Goal: Navigation & Orientation: Find specific page/section

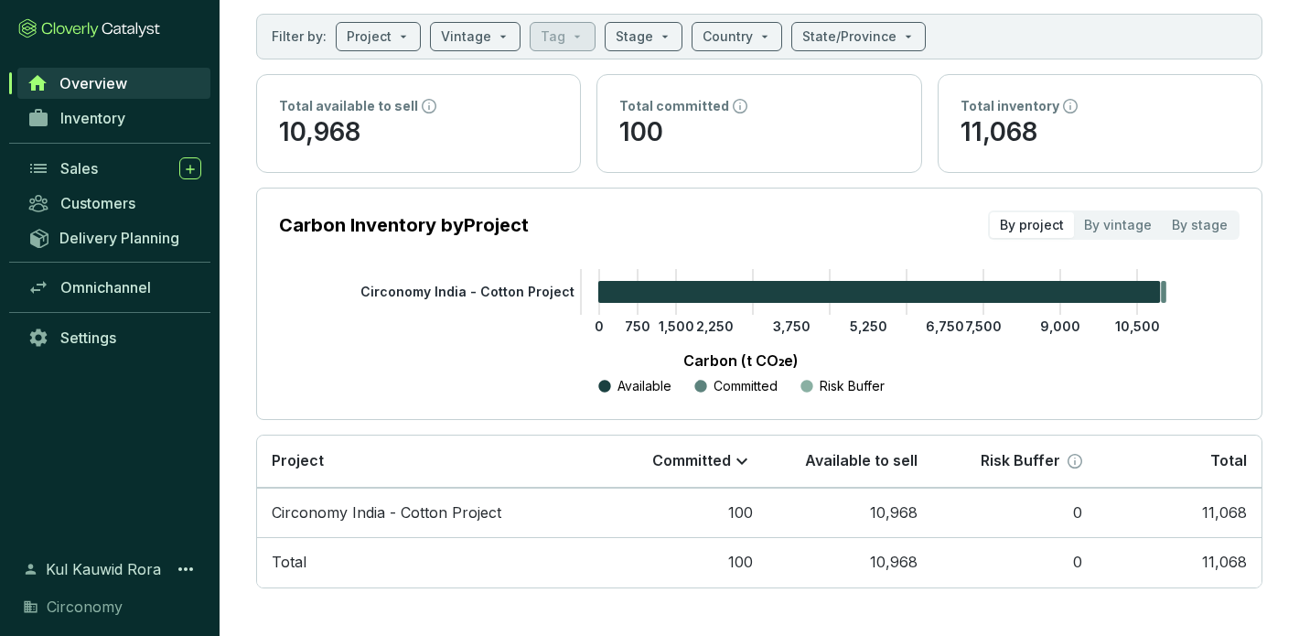
scroll to position [92, 0]
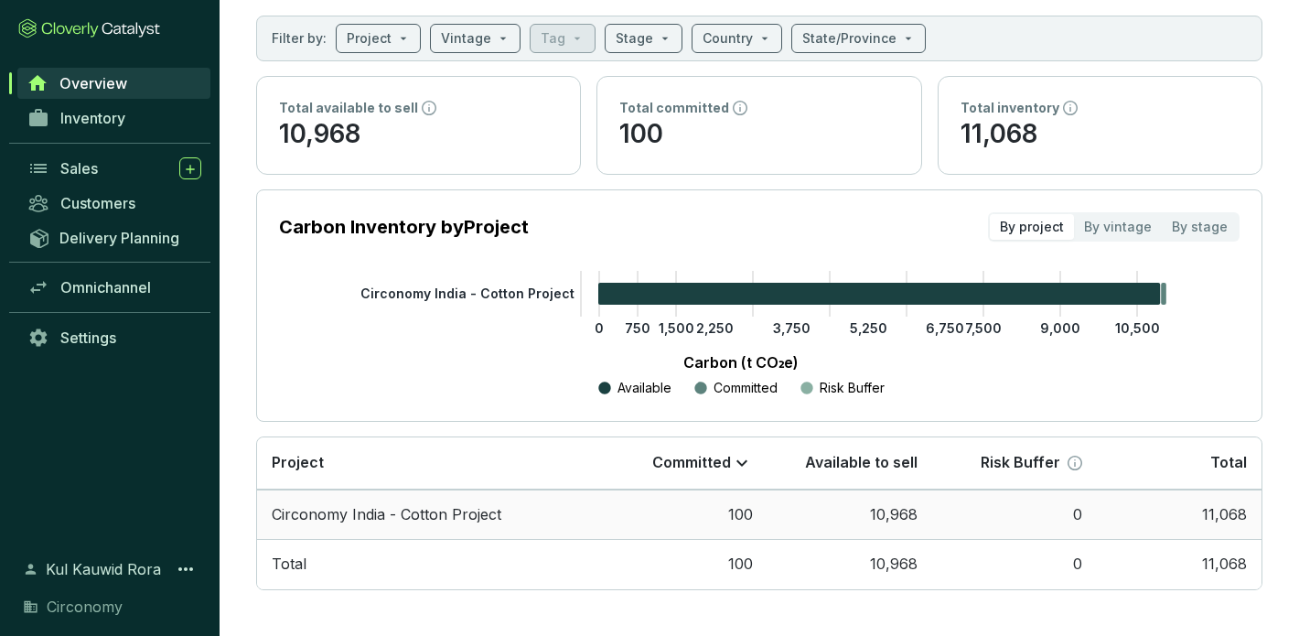
click at [552, 512] on td "Circonomy India - Cotton Project" at bounding box center [430, 515] width 346 height 50
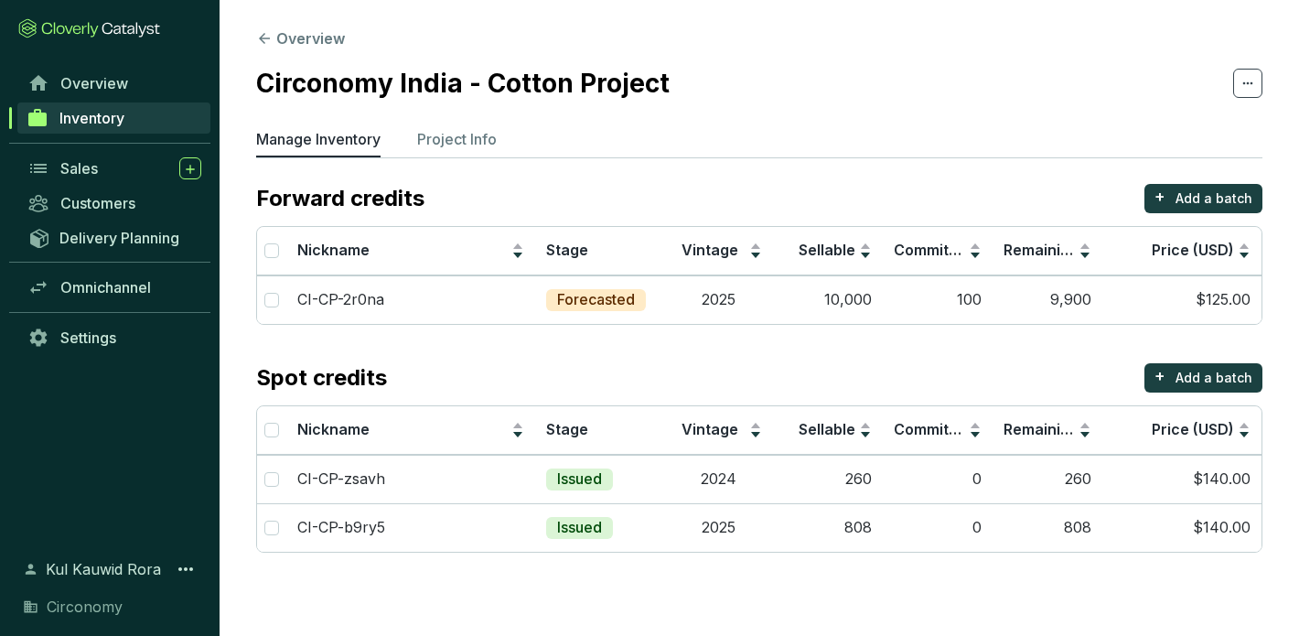
click at [460, 125] on section "Overview Circonomy India - Cotton Project Manage Inventory Project Info Forward…" at bounding box center [760, 294] width 1080 height 589
click at [460, 135] on p "Project Info" at bounding box center [457, 139] width 80 height 22
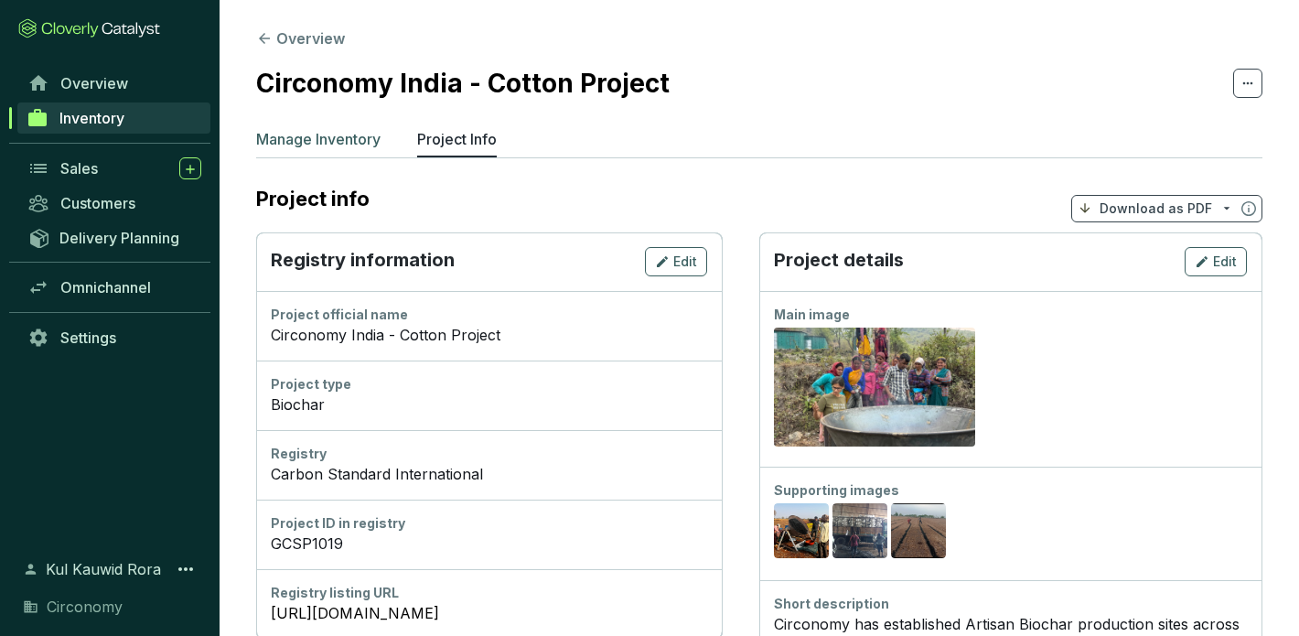
click at [346, 132] on p "Manage Inventory" at bounding box center [318, 139] width 124 height 22
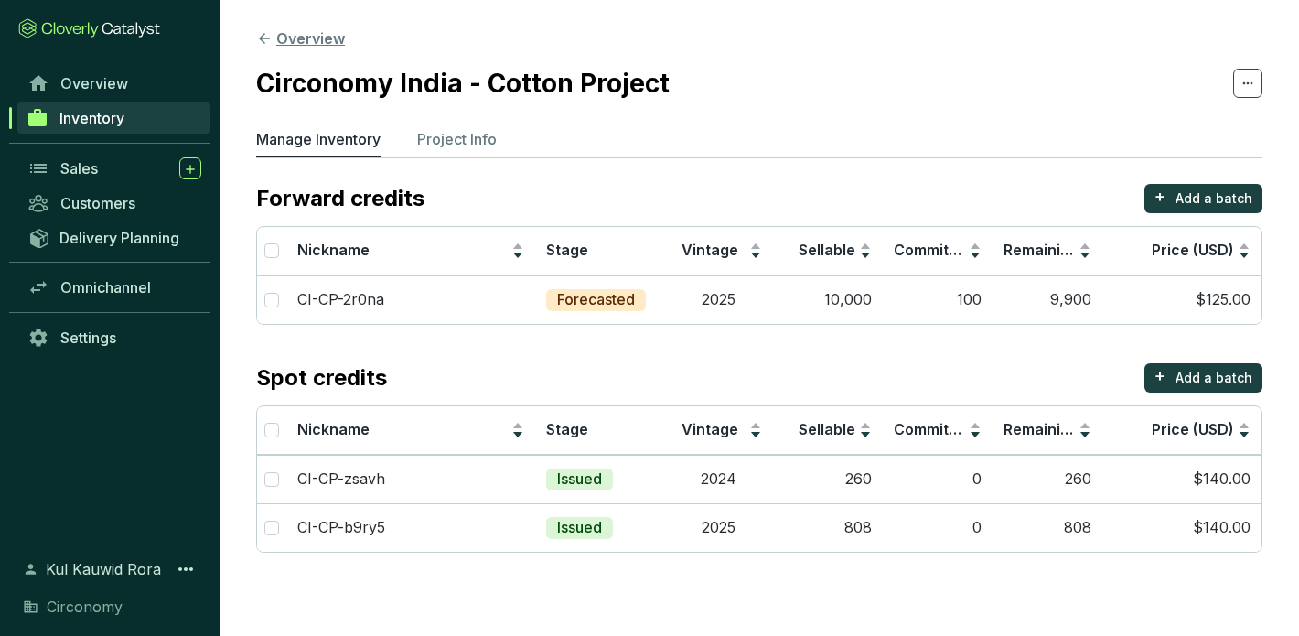
click at [273, 37] on button "Overview" at bounding box center [300, 38] width 89 height 22
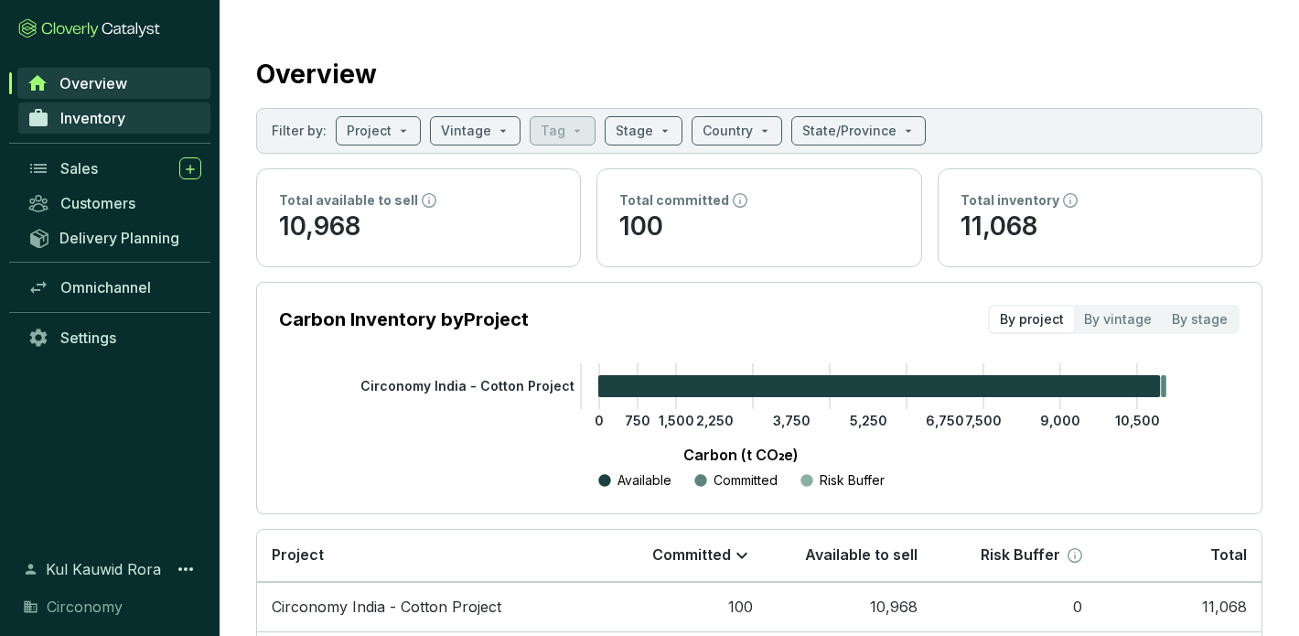
click at [135, 129] on link "Inventory" at bounding box center [114, 117] width 192 height 31
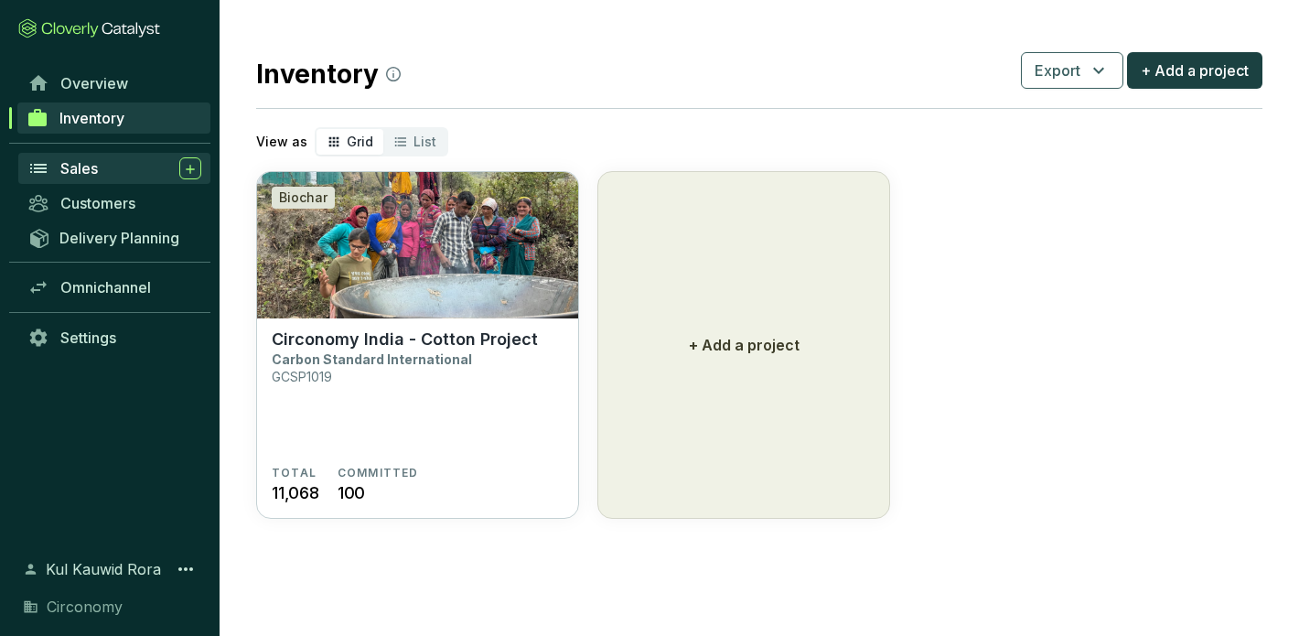
click at [109, 167] on div "Sales" at bounding box center [130, 168] width 141 height 22
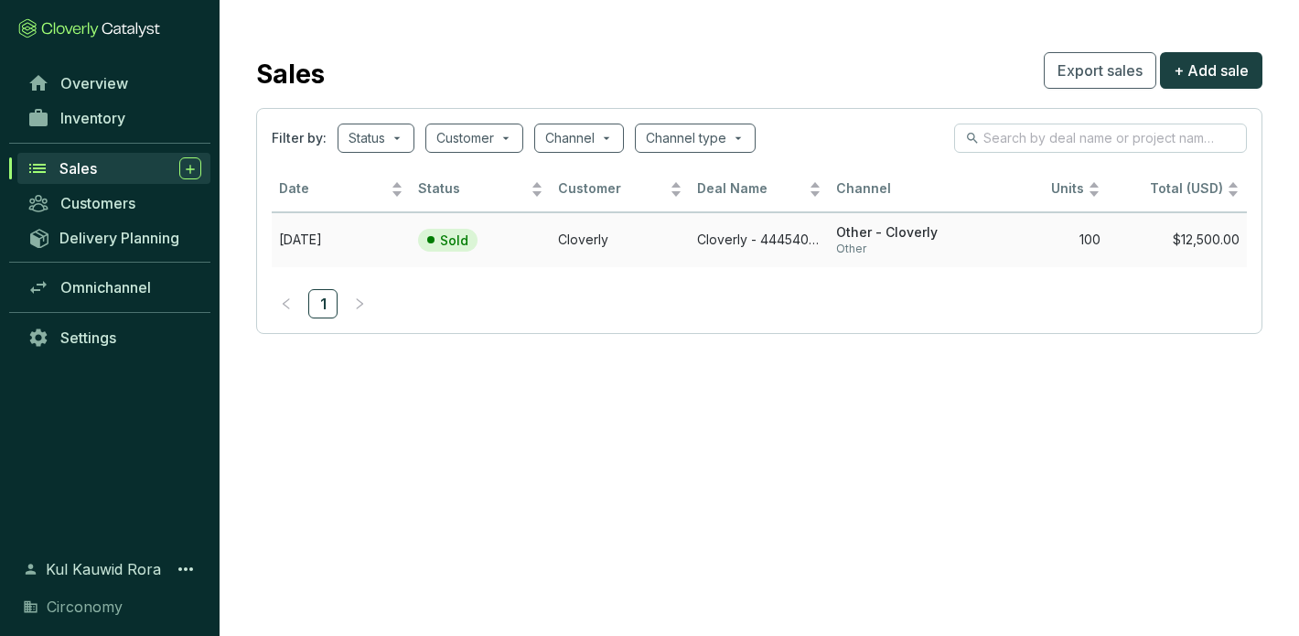
click at [544, 238] on td "Sold" at bounding box center [480, 239] width 139 height 55
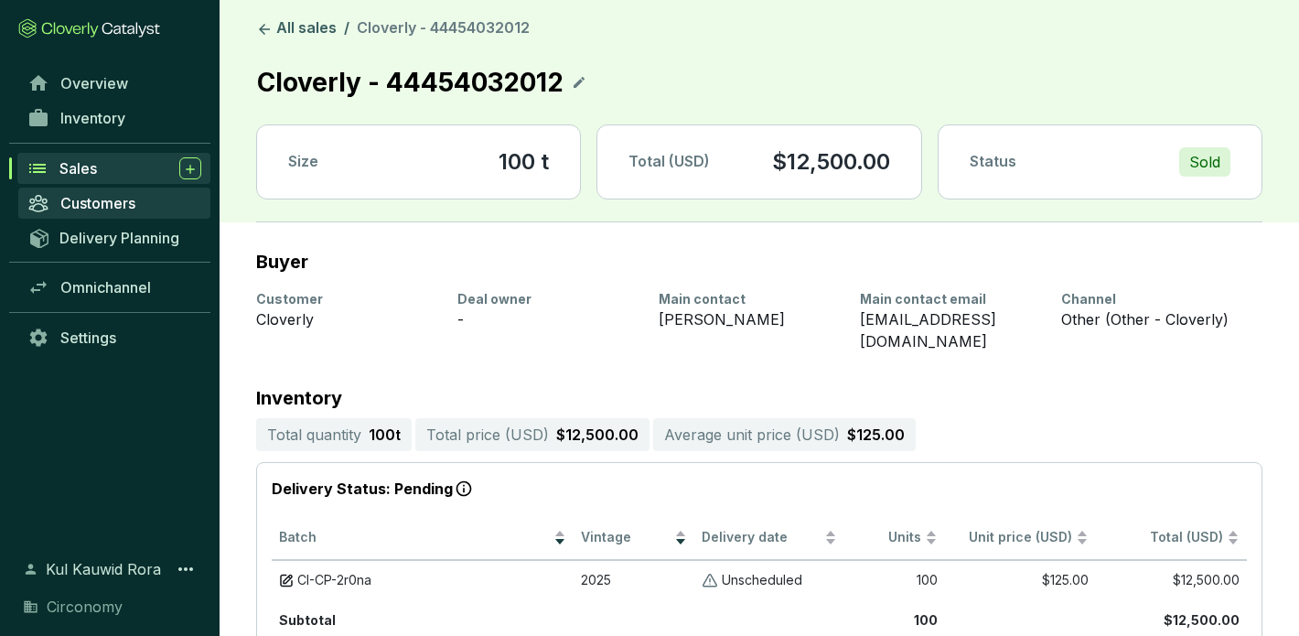
click at [117, 200] on span "Customers" at bounding box center [97, 203] width 75 height 18
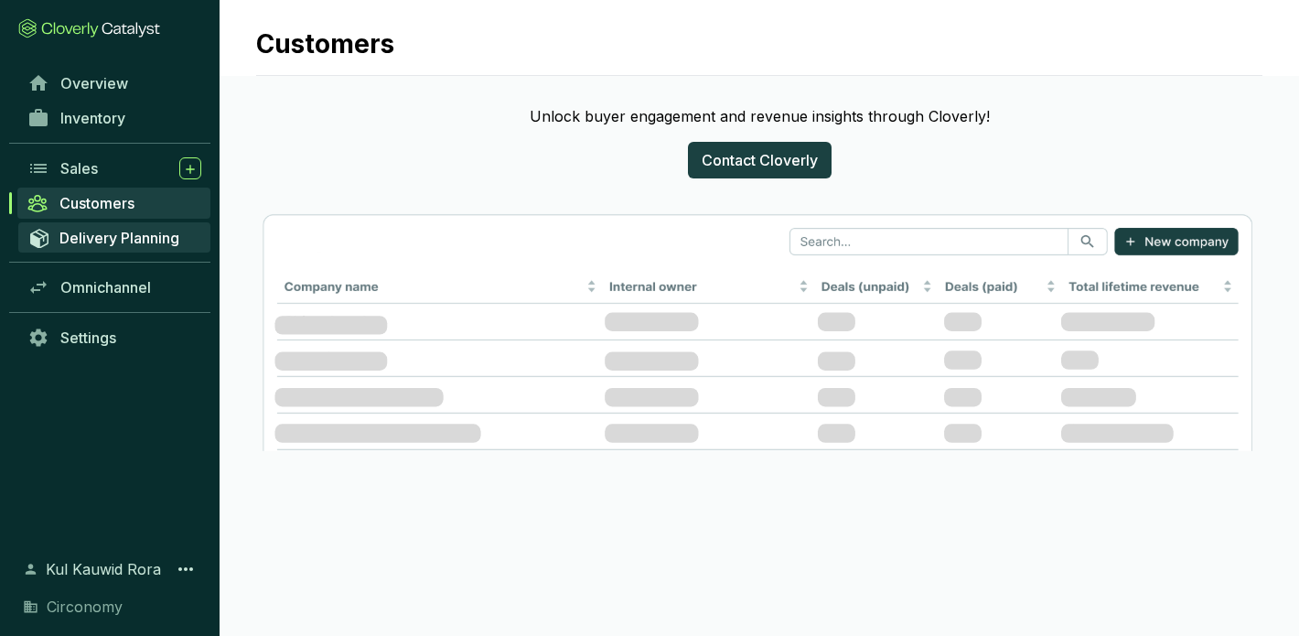
click at [124, 232] on span "Delivery Planning" at bounding box center [119, 238] width 120 height 18
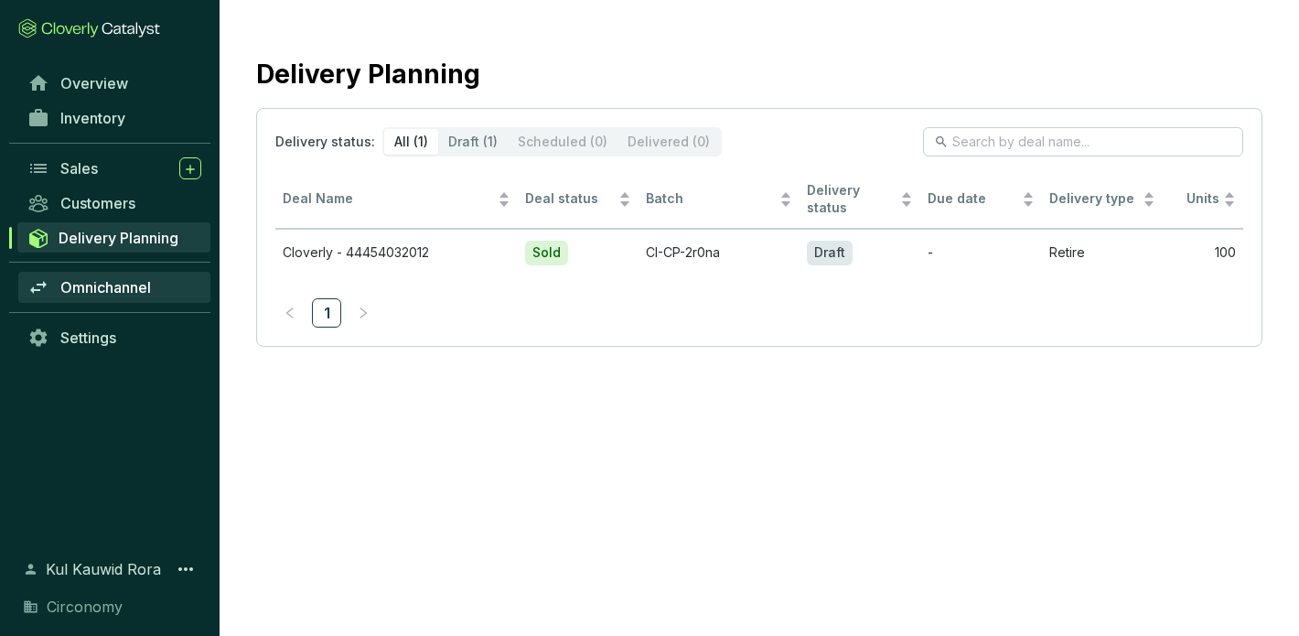
click at [119, 294] on span "Omnichannel" at bounding box center [105, 287] width 91 height 18
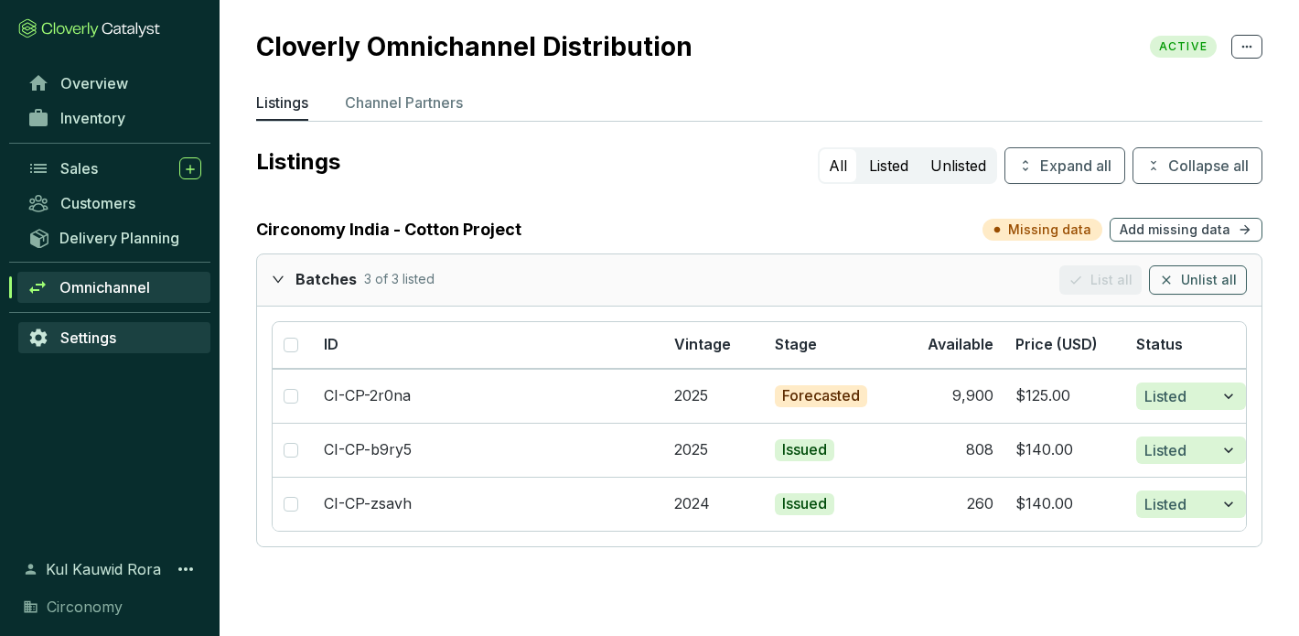
click at [141, 335] on link "Settings" at bounding box center [114, 337] width 192 height 31
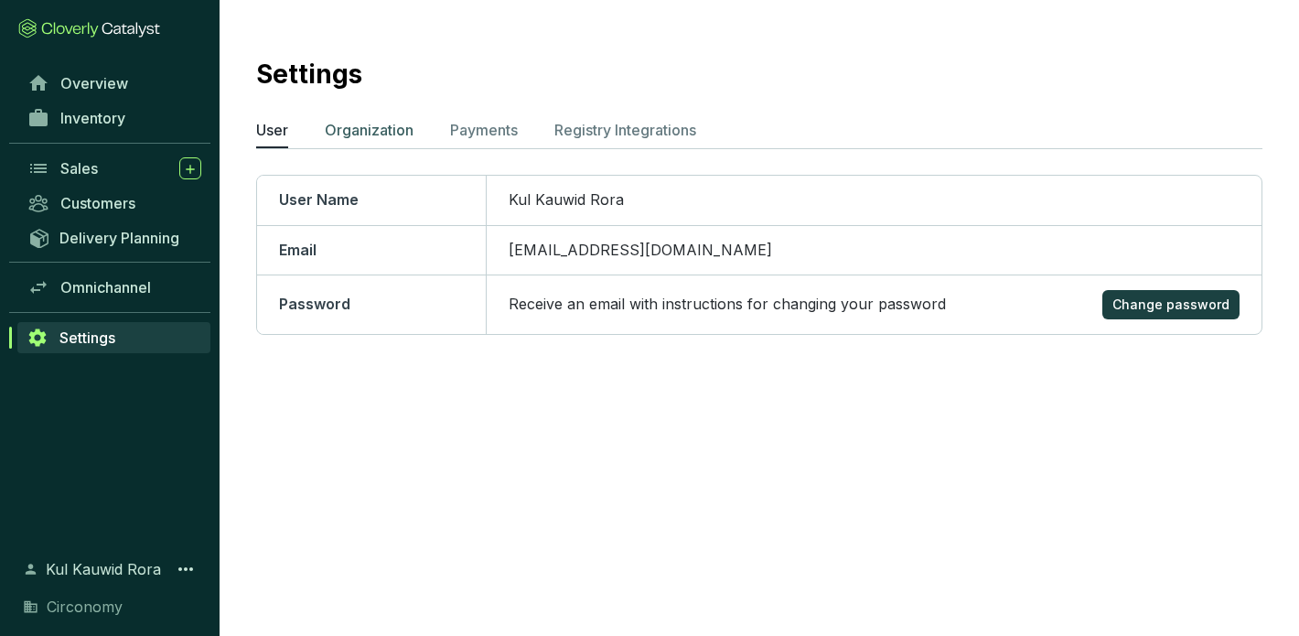
click at [382, 122] on p "Organization" at bounding box center [369, 130] width 89 height 22
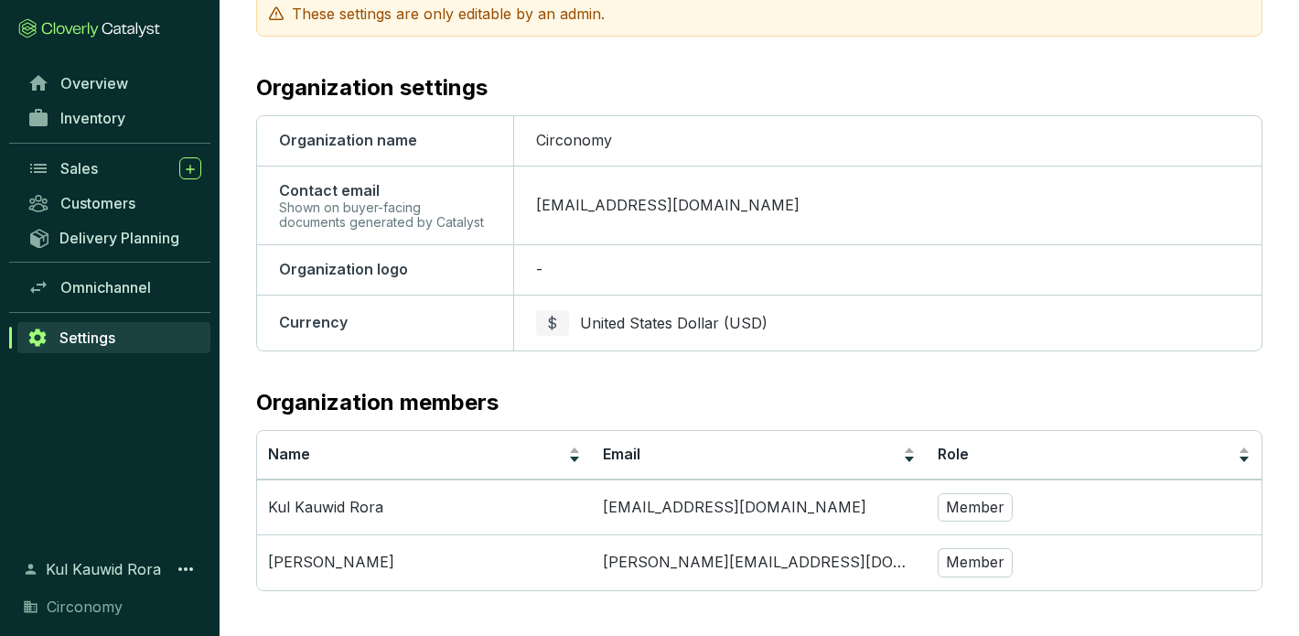
scroll to position [183, 0]
click at [971, 504] on p "Member" at bounding box center [975, 508] width 75 height 29
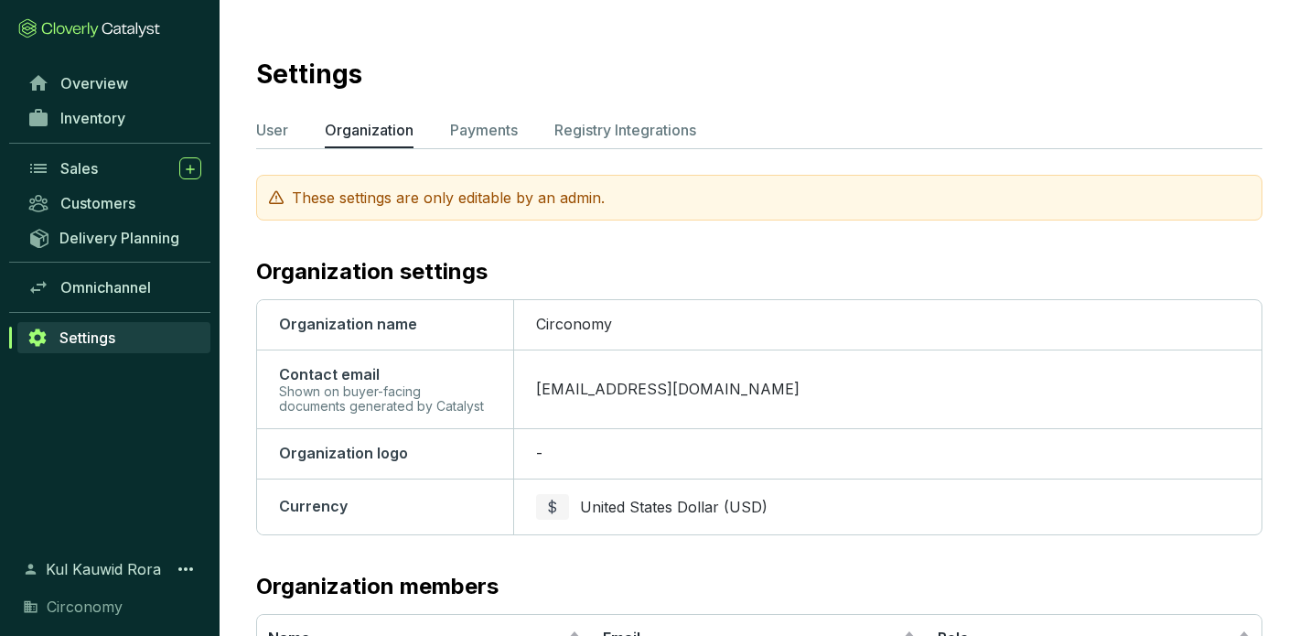
scroll to position [0, 0]
click at [501, 131] on p "Payments" at bounding box center [484, 130] width 68 height 22
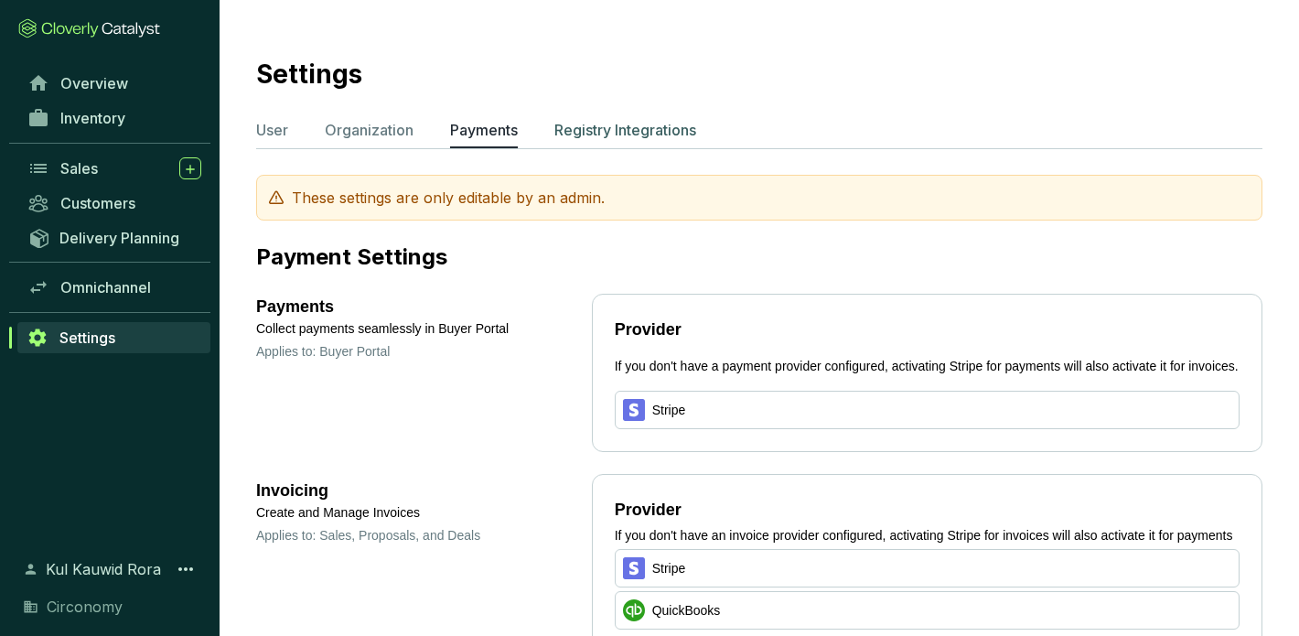
click at [585, 128] on p "Registry Integrations" at bounding box center [626, 130] width 142 height 22
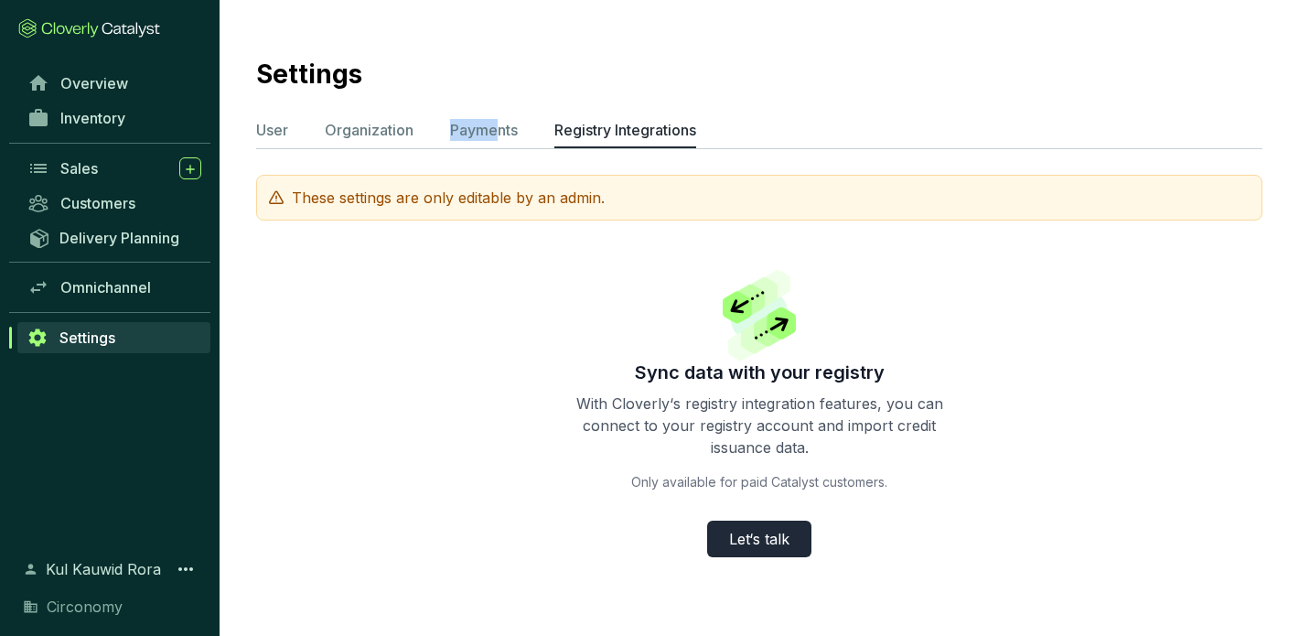
click at [499, 118] on section "Settings User Organization Payments Registry Integrations These settings are on…" at bounding box center [760, 324] width 1080 height 649
click at [398, 120] on p "Organization" at bounding box center [369, 130] width 89 height 22
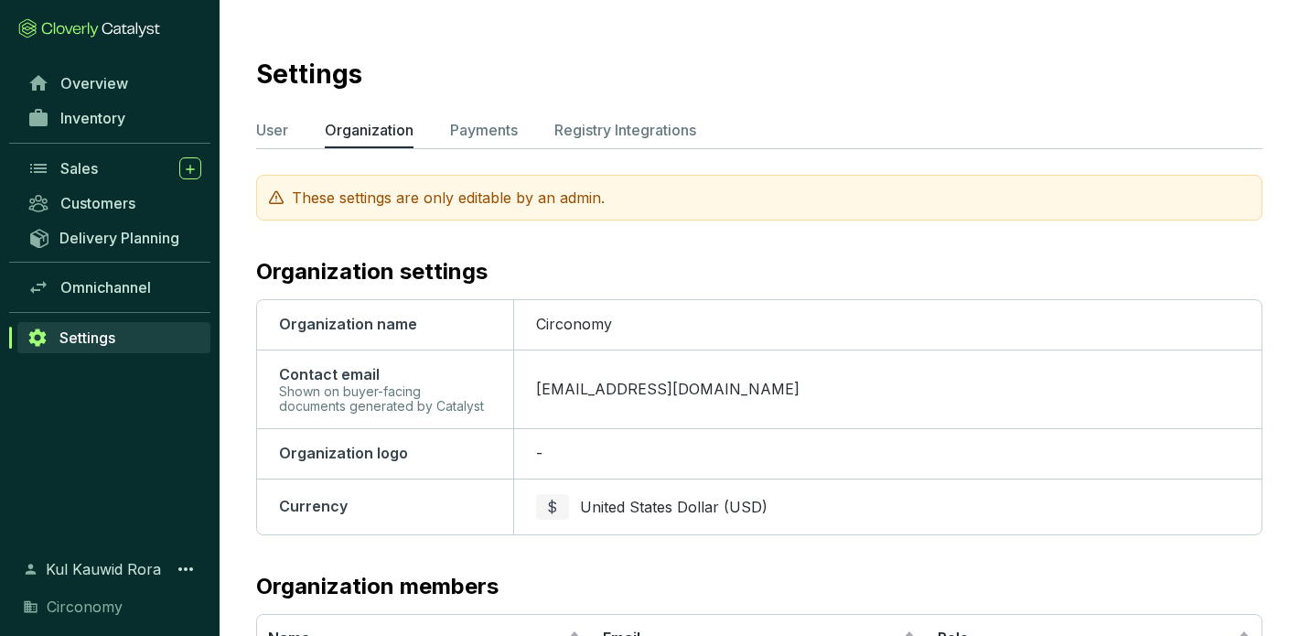
click at [537, 458] on span "-" at bounding box center [539, 453] width 6 height 18
click at [92, 605] on span "Circonomy" at bounding box center [85, 607] width 76 height 22
click at [92, 568] on span "Kul Kauwid Rora" at bounding box center [103, 569] width 115 height 22
click at [192, 563] on icon at bounding box center [186, 569] width 22 height 22
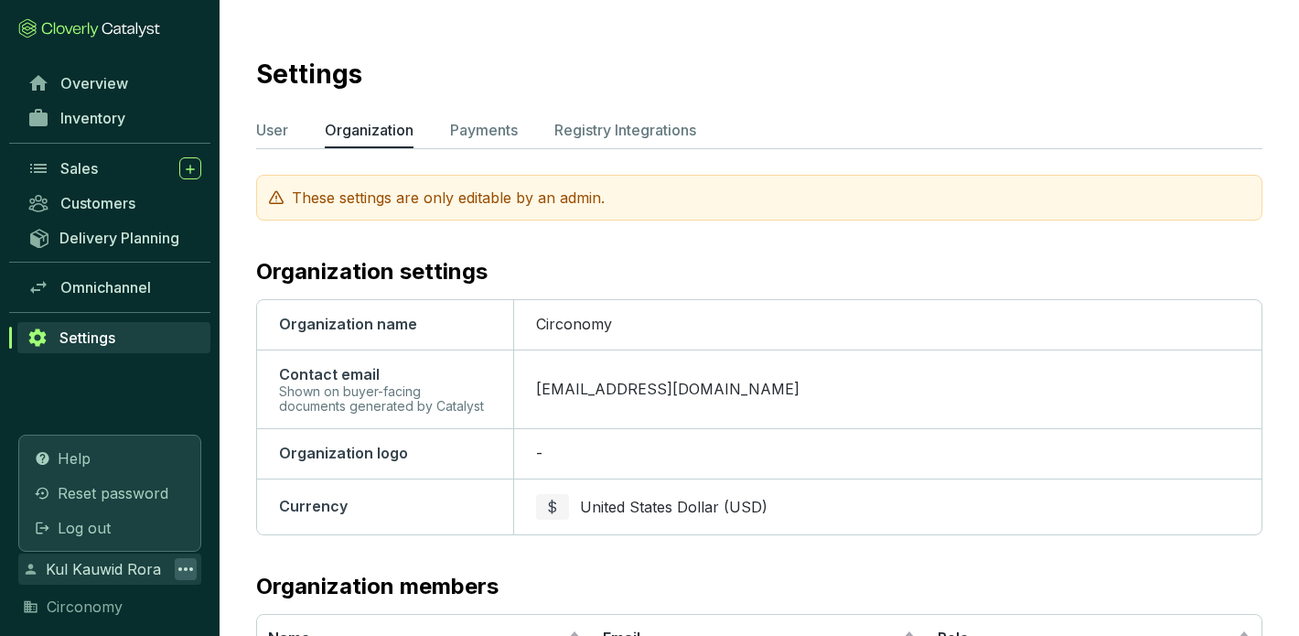
click at [160, 397] on div "Overview Inventory Sales Customers Delivery Planning Omnichannel Settings" at bounding box center [110, 300] width 220 height 469
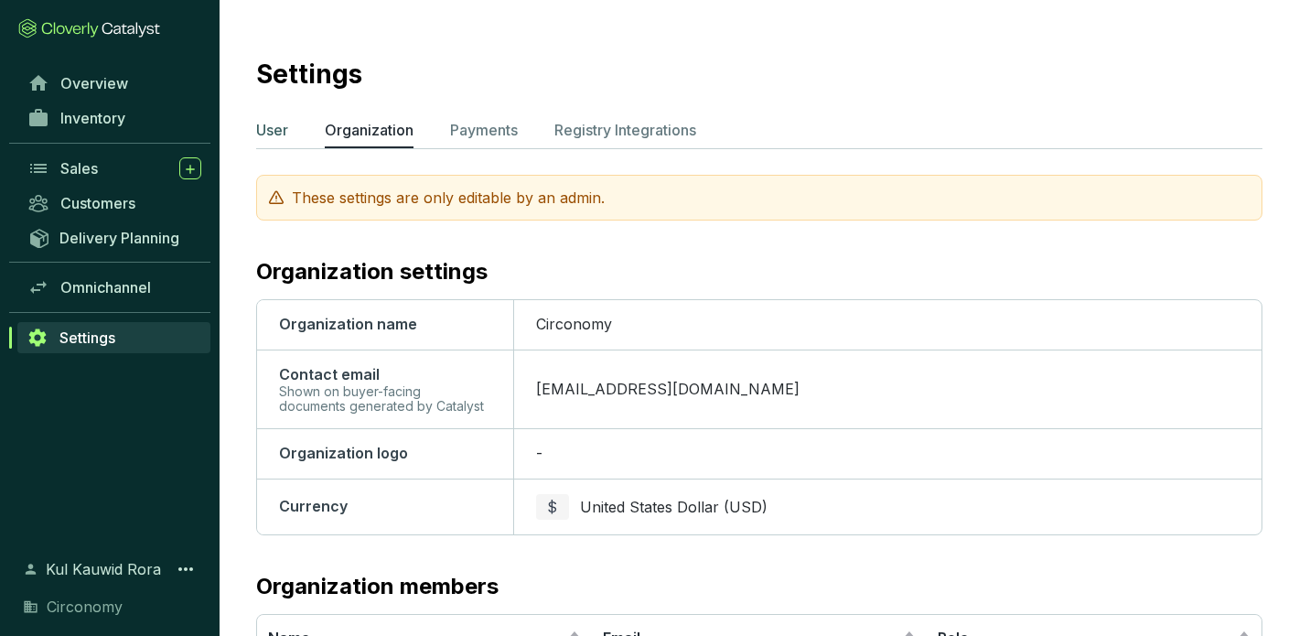
click at [283, 127] on p "User" at bounding box center [272, 130] width 32 height 22
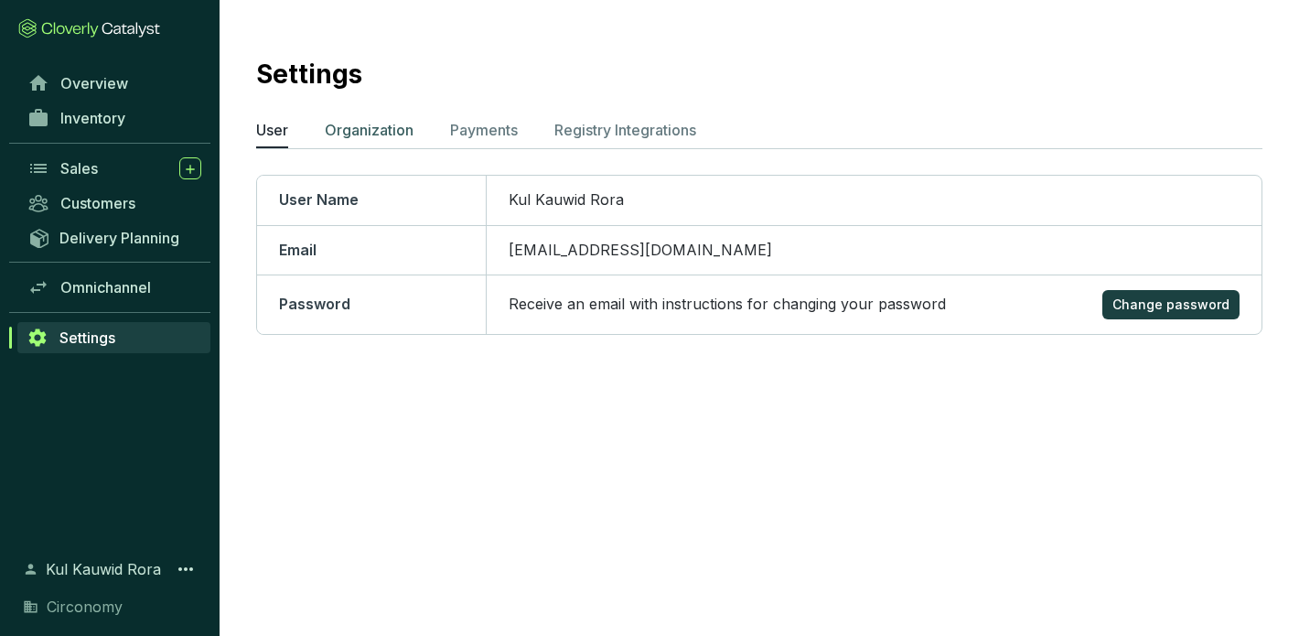
click at [398, 129] on p "Organization" at bounding box center [369, 130] width 89 height 22
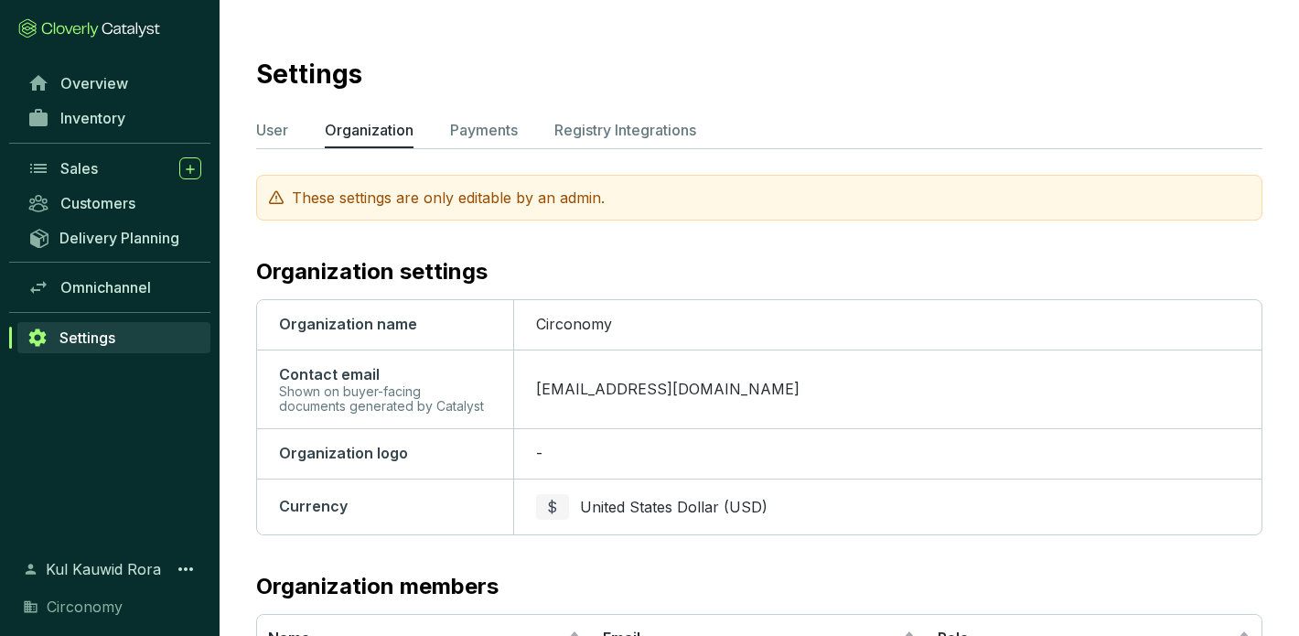
click at [293, 118] on section "Settings User Organization Payments Registry Integrations These settings are on…" at bounding box center [760, 411] width 1080 height 823
click at [286, 123] on p "User" at bounding box center [272, 130] width 32 height 22
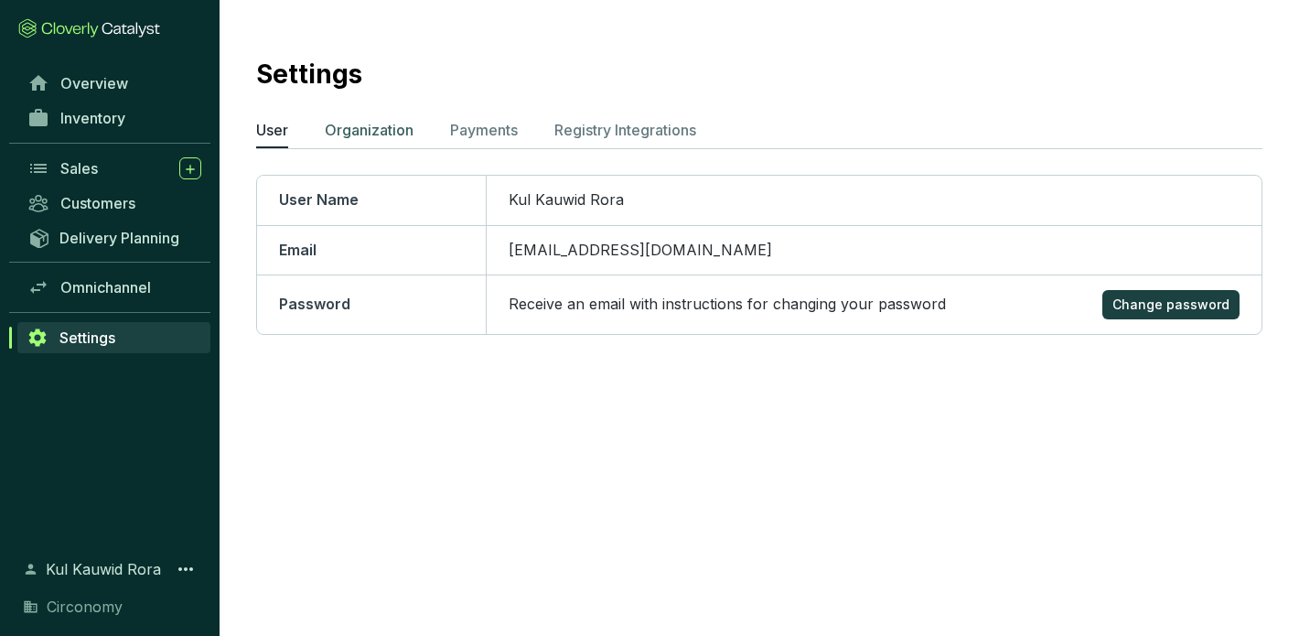
click at [378, 138] on p "Organization" at bounding box center [369, 130] width 89 height 22
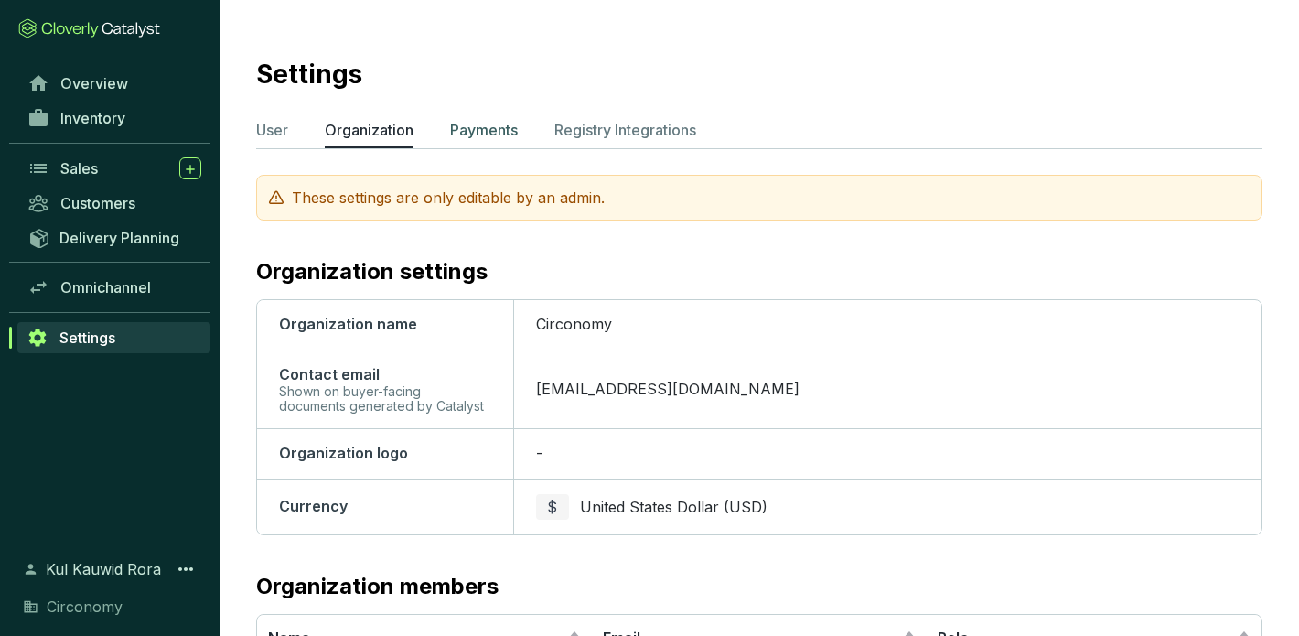
click at [509, 126] on p "Payments" at bounding box center [484, 130] width 68 height 22
